Goal: Use online tool/utility: Utilize a website feature to perform a specific function

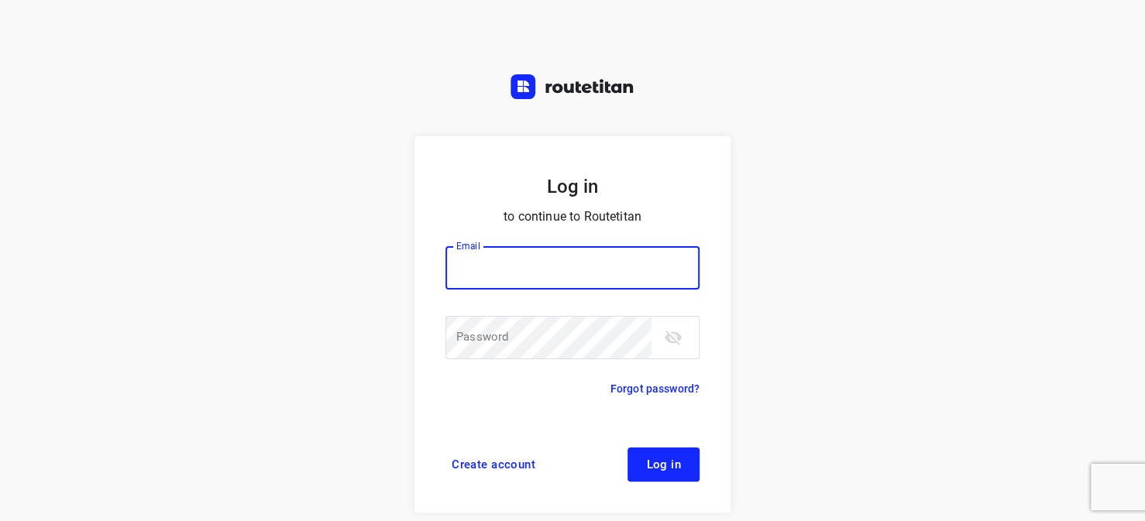
type input "horeca@kaddour.nl"
click at [648, 470] on span "Log in" at bounding box center [663, 465] width 35 height 12
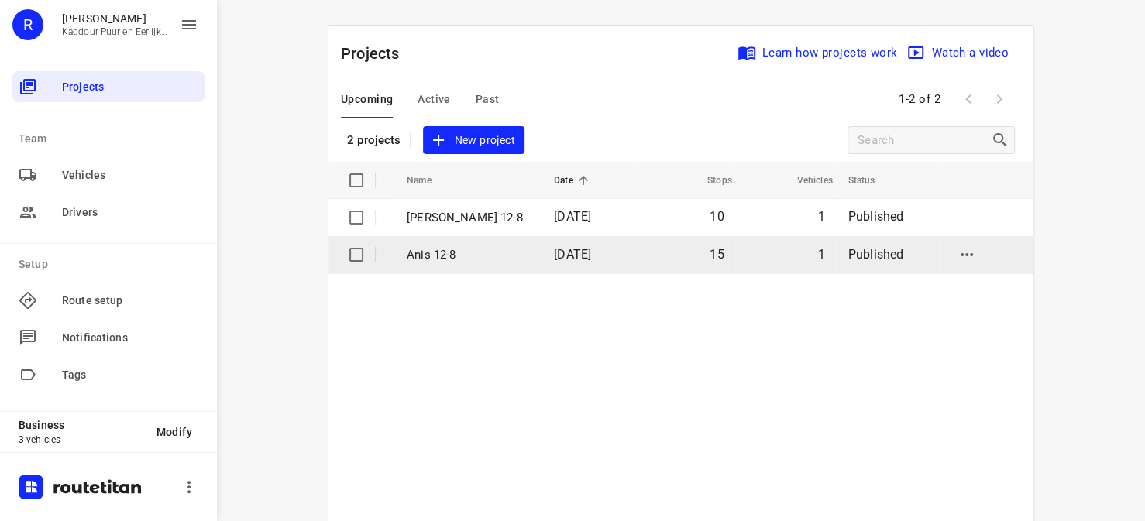
click at [429, 259] on p "Anis 12-8" at bounding box center [469, 255] width 124 height 18
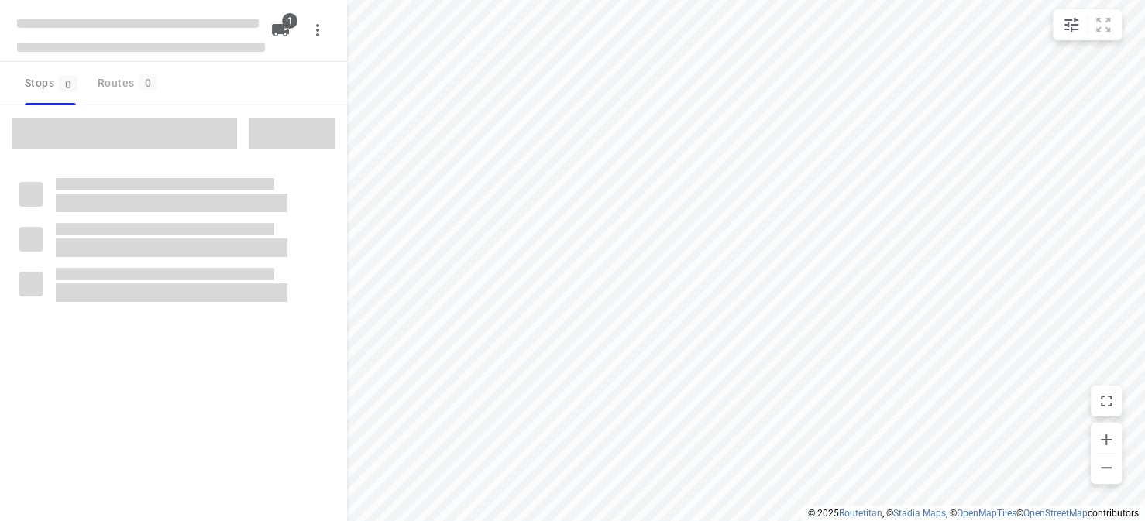
type input "distance"
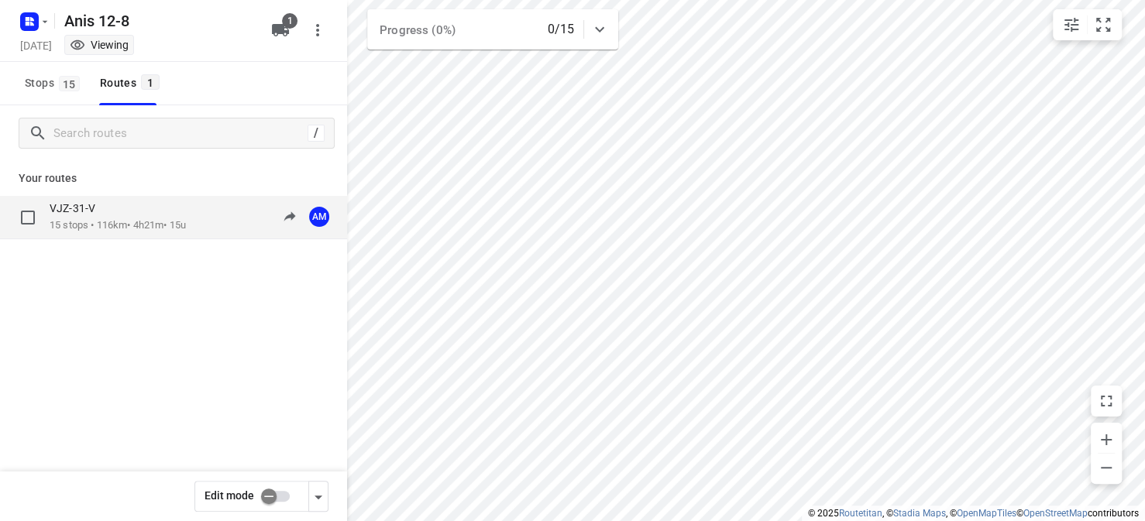
click at [197, 218] on div "VJZ-31-V 15 stops • 116km • 4h21m • 15u 11:56-16:18 AM" at bounding box center [198, 217] width 297 height 32
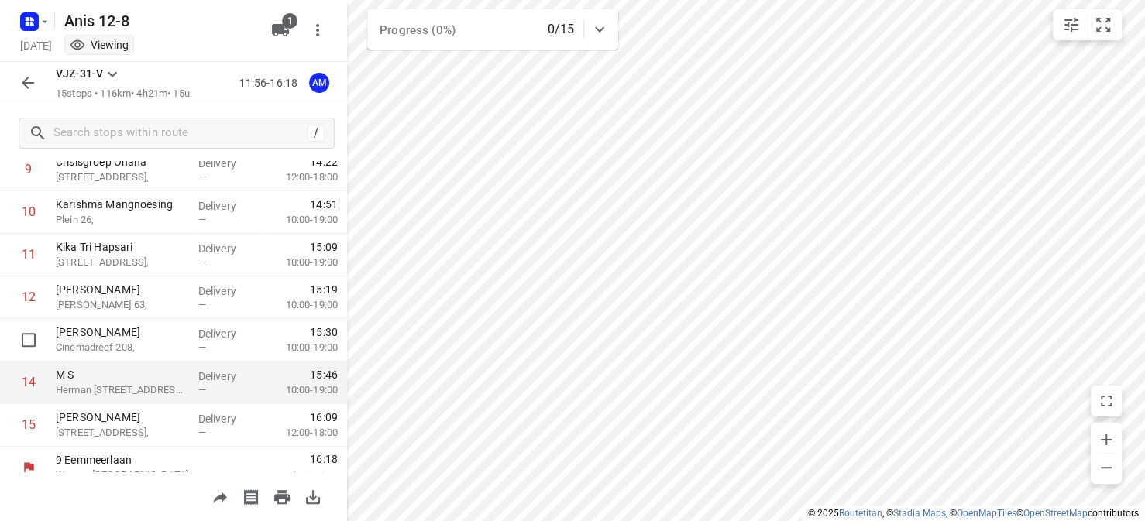
scroll to position [448, 0]
